Goal: Find specific page/section: Find specific page/section

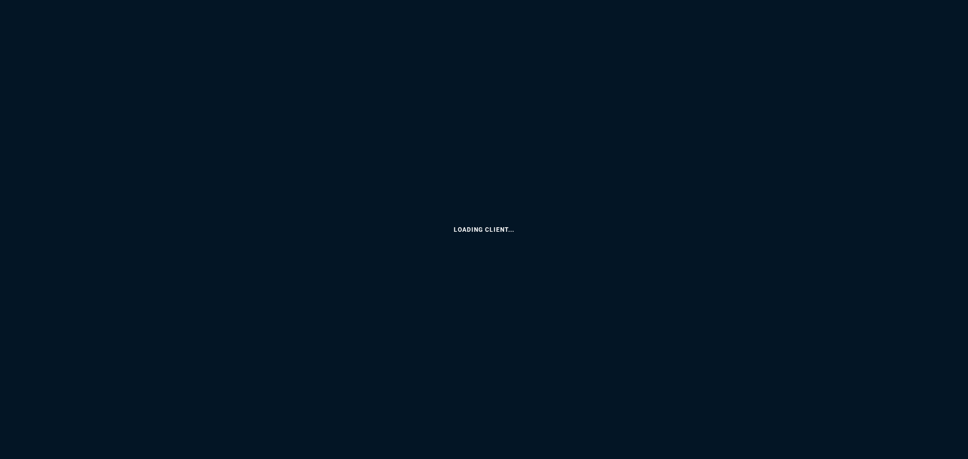
select select
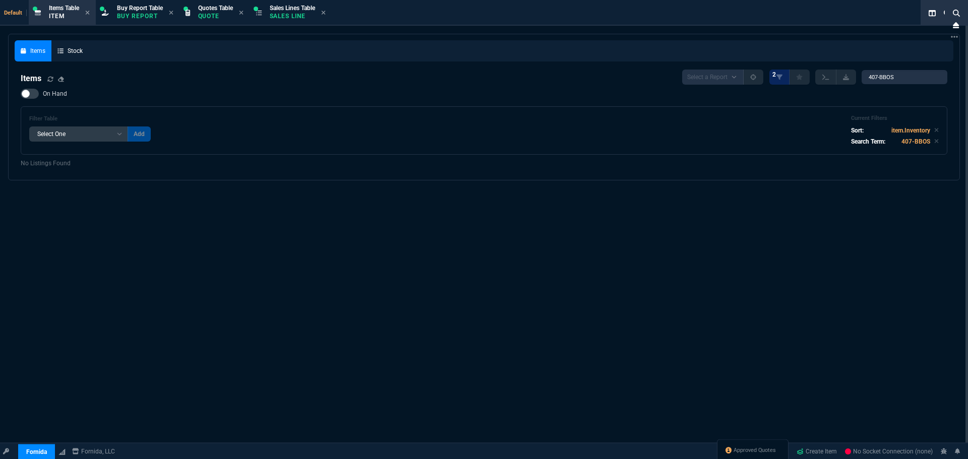
select select "9: OCAM"
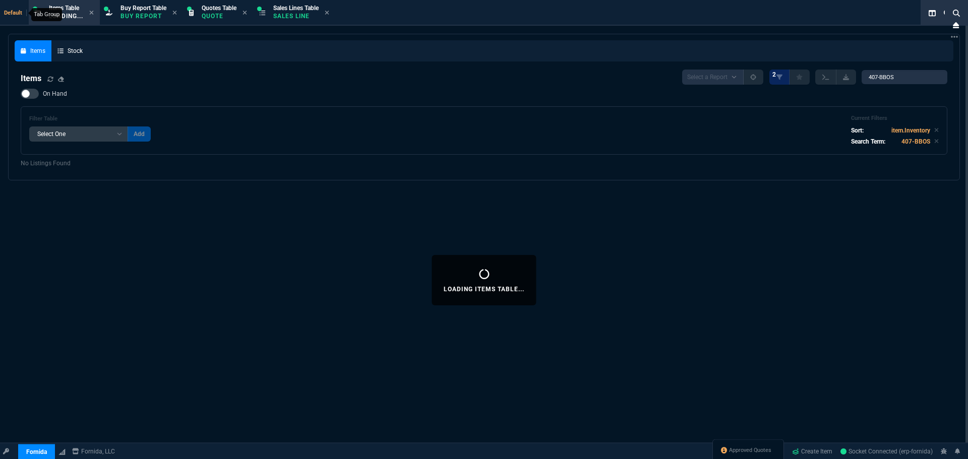
click at [11, 13] on span "Default" at bounding box center [15, 13] width 23 height 7
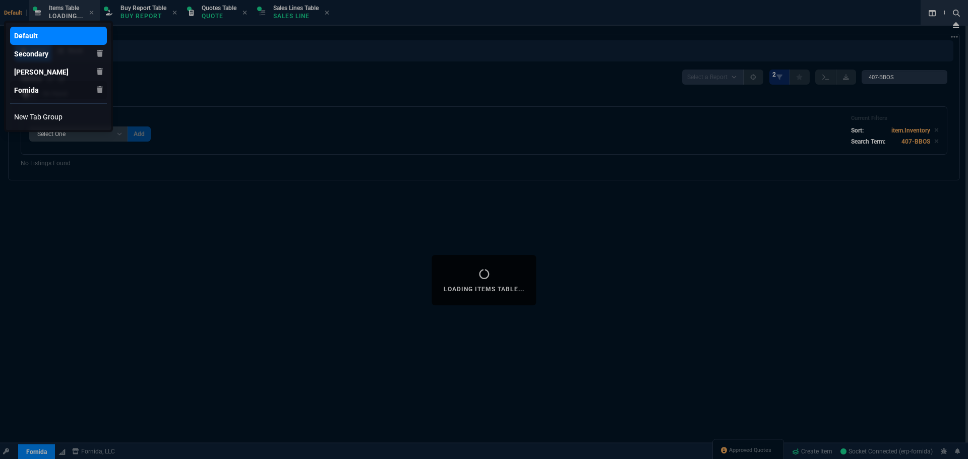
click at [22, 41] on div "Fornida" at bounding box center [26, 36] width 24 height 10
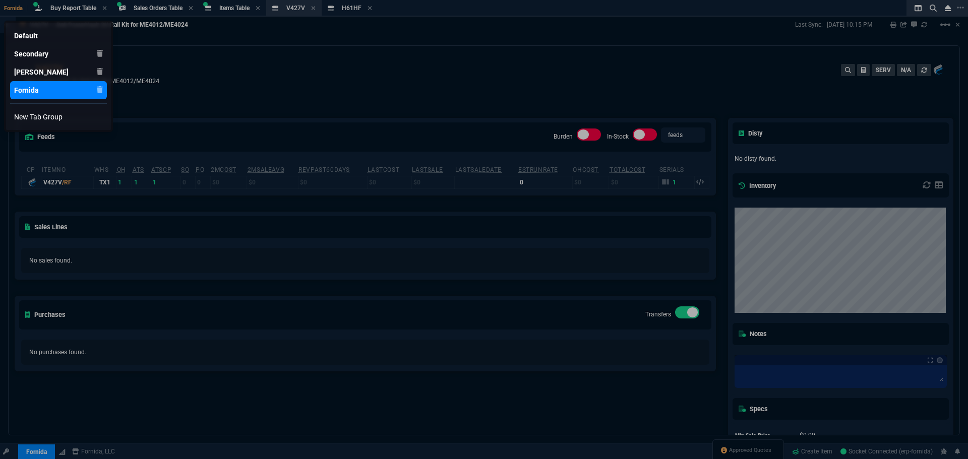
click at [32, 452] on div at bounding box center [484, 229] width 968 height 459
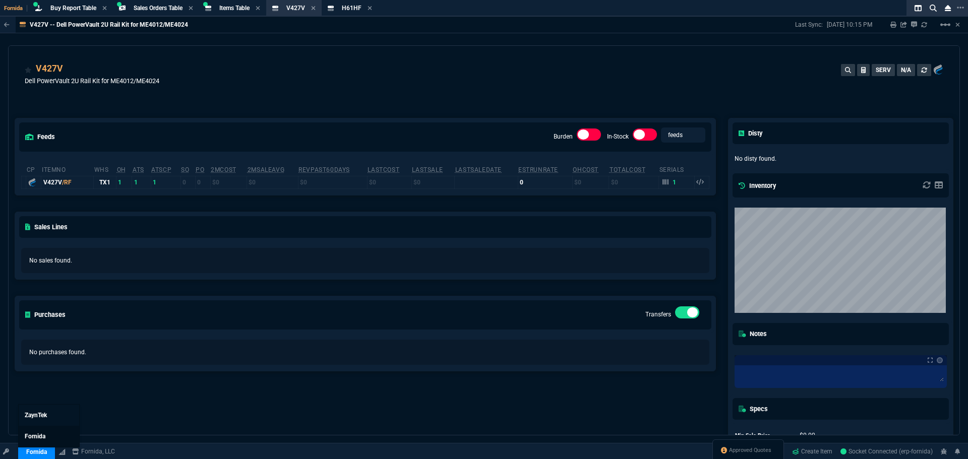
click at [44, 431] on link "Fornida" at bounding box center [49, 436] width 60 height 21
drag, startPoint x: 521, startPoint y: 96, endPoint x: 546, endPoint y: 92, distance: 25.5
click at [521, 96] on div "V427V Dell PowerVault 2U Rail Kit for ME4012/ME4024 SERV N/A" at bounding box center [484, 80] width 919 height 36
click at [316, 10] on icon at bounding box center [314, 8] width 4 height 4
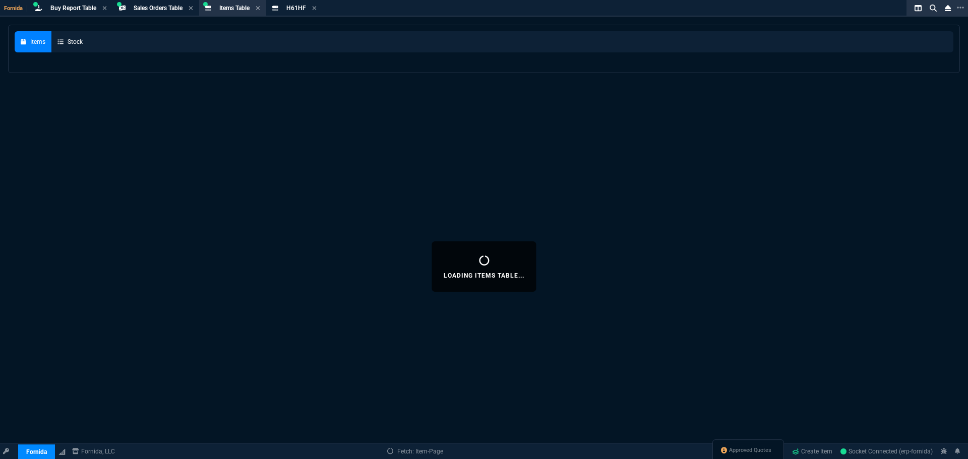
select select
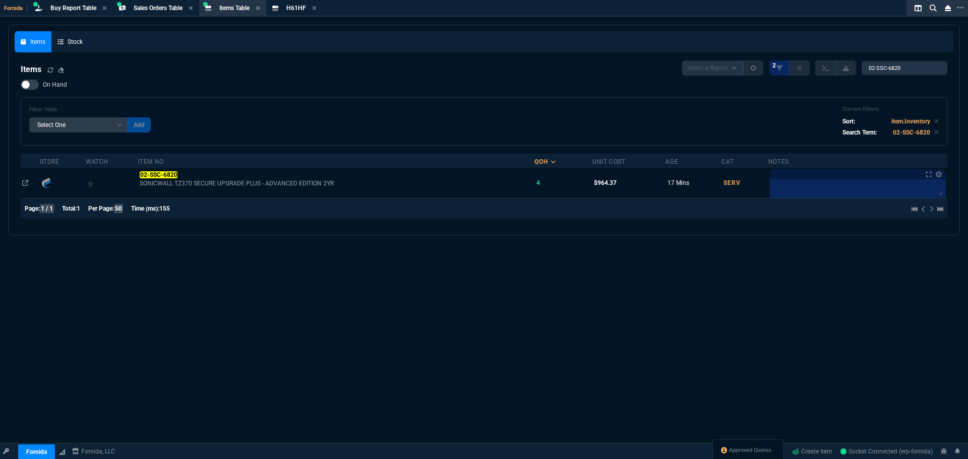
click at [317, 9] on icon at bounding box center [315, 8] width 4 height 4
click at [289, 42] on div "Items Stock" at bounding box center [484, 41] width 939 height 21
click at [351, 89] on div "On Hand Filter Table Select One Add Filter () Age () Cat (item.ItemCategoryCode…" at bounding box center [484, 113] width 927 height 66
click at [952, 9] on nx-icon at bounding box center [948, 8] width 14 height 12
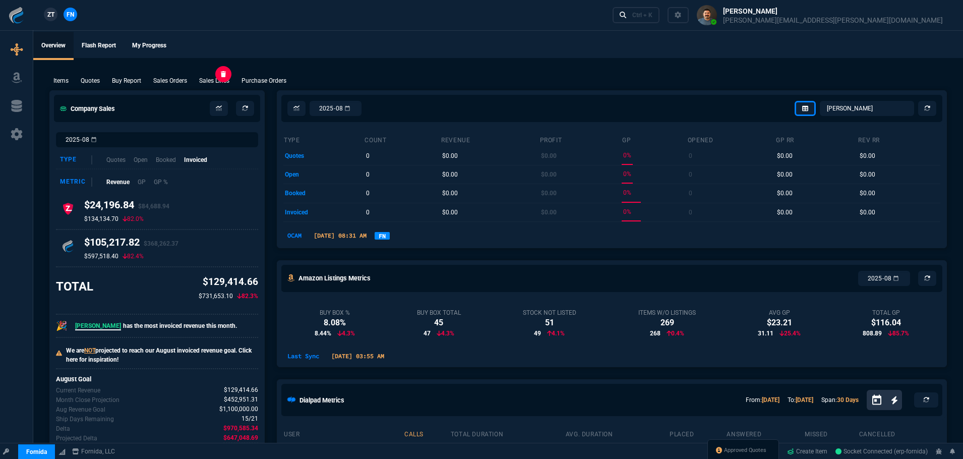
click at [221, 81] on p "Sales Lines" at bounding box center [214, 80] width 30 height 9
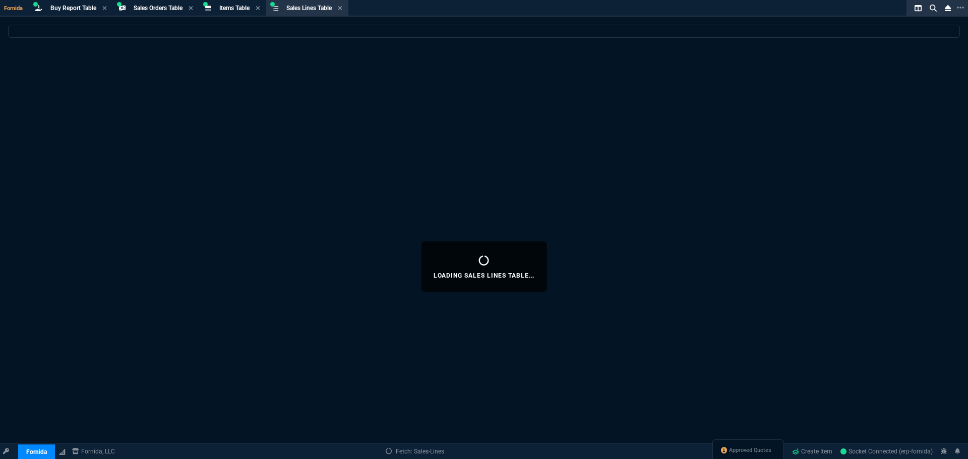
select select
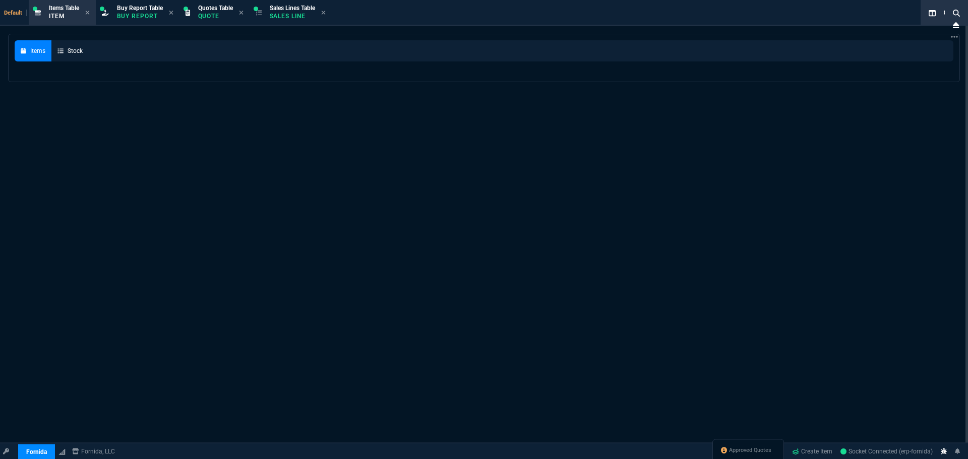
select select "9: OCAM"
select select
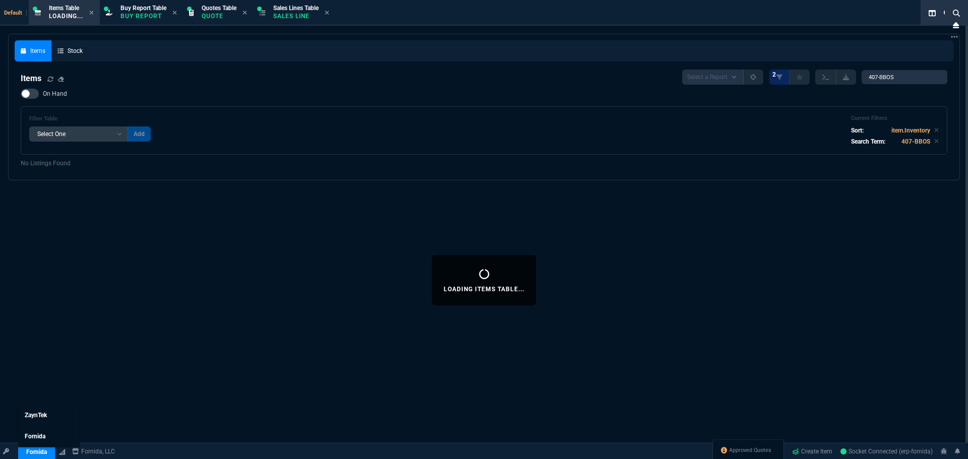
click at [32, 454] on link "Fornida" at bounding box center [36, 452] width 37 height 15
click at [43, 415] on span "ZaynTek" at bounding box center [36, 415] width 22 height 7
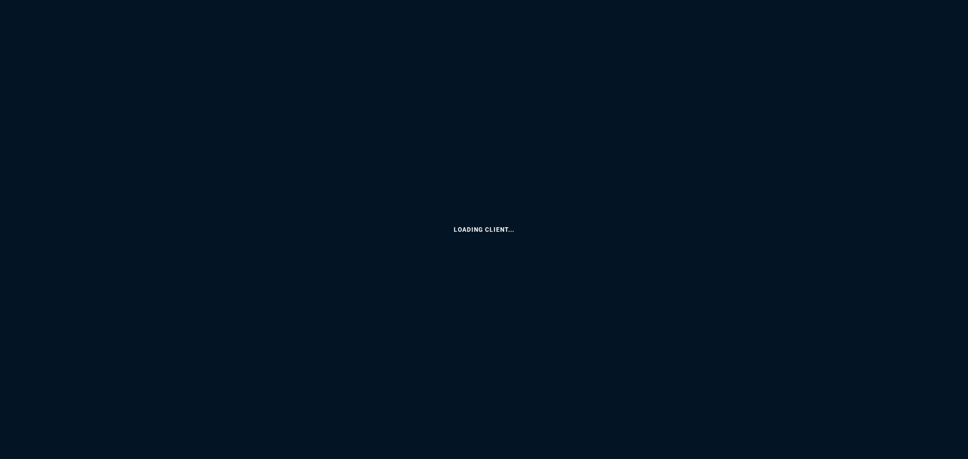
select select "9: OCAM"
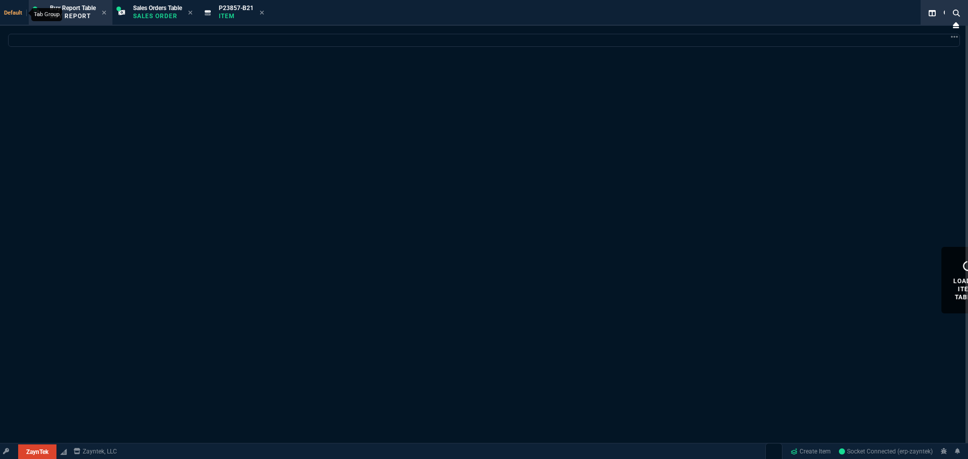
click at [14, 15] on span "Default" at bounding box center [15, 13] width 23 height 7
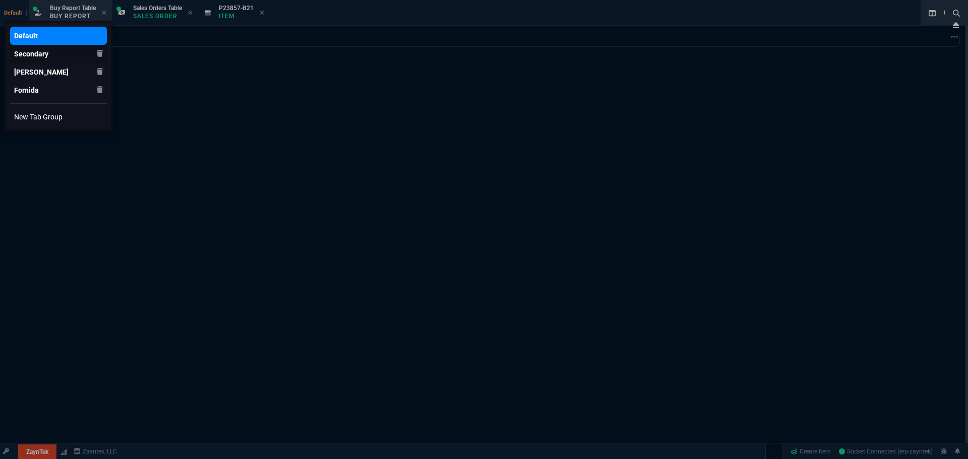
click at [28, 41] on div "[PERSON_NAME]" at bounding box center [26, 36] width 24 height 10
select select
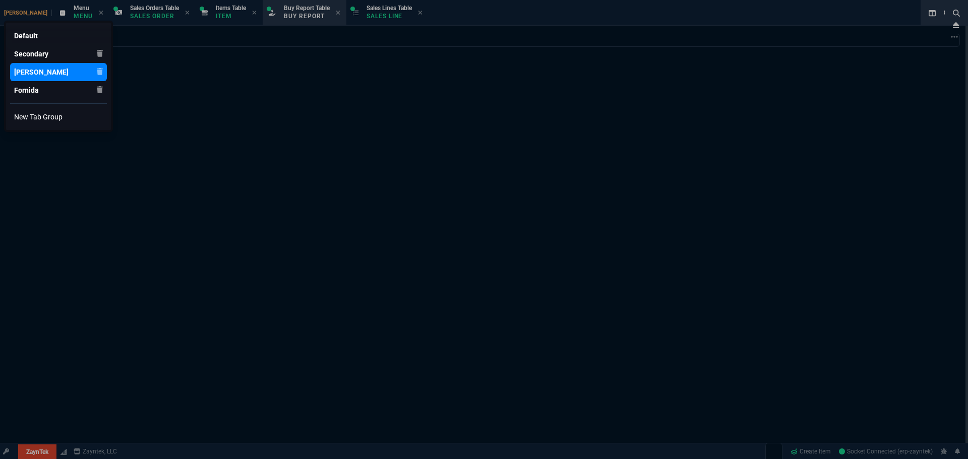
select select "9: OCAM"
